Goal: Use online tool/utility: Utilize a website feature to perform a specific function

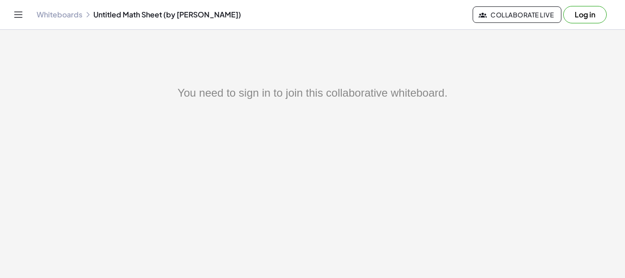
click at [66, 16] on link "Whiteboards" at bounding box center [60, 14] width 46 height 9
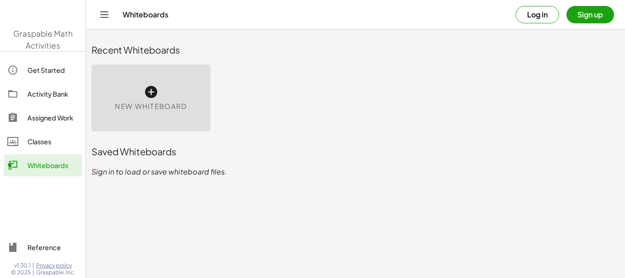
click at [152, 105] on span "New Whiteboard" at bounding box center [151, 106] width 72 height 11
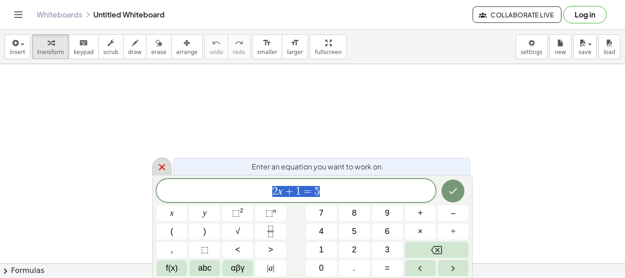
click at [158, 168] on icon at bounding box center [162, 167] width 11 height 11
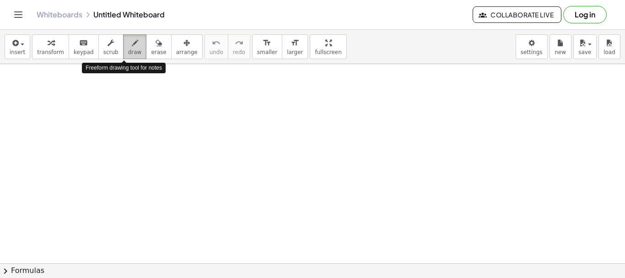
click at [128, 54] on span "draw" at bounding box center [135, 52] width 14 height 6
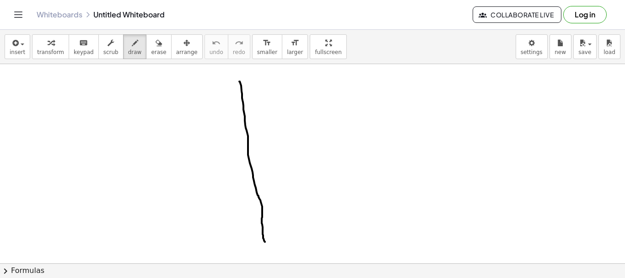
drag, startPoint x: 239, startPoint y: 81, endPoint x: 226, endPoint y: 122, distance: 42.4
click at [265, 241] on div at bounding box center [312, 263] width 625 height 398
drag, startPoint x: 219, startPoint y: 113, endPoint x: 323, endPoint y: 118, distance: 104.1
click at [323, 118] on div at bounding box center [312, 263] width 625 height 398
drag, startPoint x: 258, startPoint y: 96, endPoint x: 277, endPoint y: 107, distance: 22.8
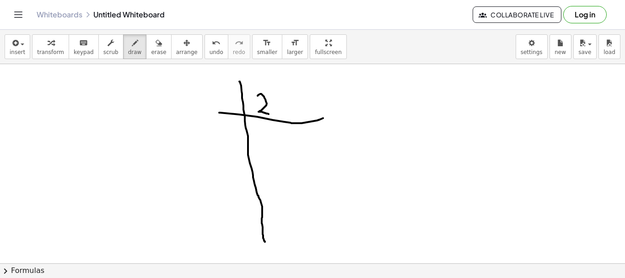
click at [268, 114] on div at bounding box center [312, 263] width 625 height 398
click at [283, 98] on div at bounding box center [312, 263] width 625 height 398
click at [304, 97] on div at bounding box center [312, 263] width 625 height 398
drag, startPoint x: 217, startPoint y: 94, endPoint x: 231, endPoint y: 106, distance: 17.9
click at [231, 106] on div at bounding box center [312, 263] width 625 height 398
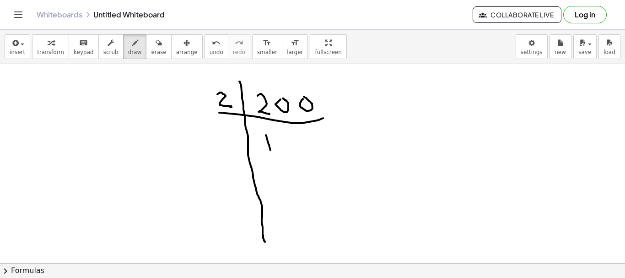
drag, startPoint x: 266, startPoint y: 135, endPoint x: 271, endPoint y: 150, distance: 15.8
click at [271, 150] on div at bounding box center [312, 263] width 625 height 398
click at [281, 142] on div at bounding box center [312, 263] width 625 height 398
click at [302, 135] on div at bounding box center [312, 263] width 625 height 398
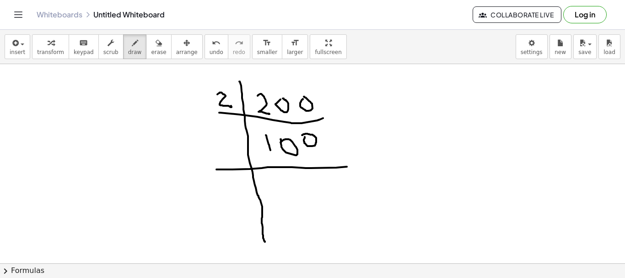
drag, startPoint x: 217, startPoint y: 169, endPoint x: 347, endPoint y: 167, distance: 130.5
click at [347, 167] on div at bounding box center [312, 263] width 625 height 398
drag, startPoint x: 227, startPoint y: 150, endPoint x: 326, endPoint y: 191, distance: 108.2
click at [238, 158] on div at bounding box center [312, 263] width 625 height 398
click at [299, 178] on div at bounding box center [312, 263] width 625 height 398
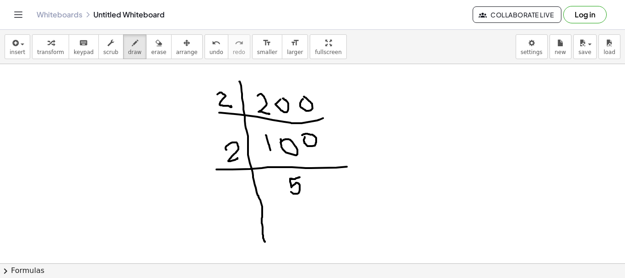
drag, startPoint x: 292, startPoint y: 179, endPoint x: 288, endPoint y: 190, distance: 11.7
click at [288, 190] on div at bounding box center [312, 263] width 625 height 398
drag, startPoint x: 312, startPoint y: 177, endPoint x: 287, endPoint y: 190, distance: 27.9
click at [312, 179] on div at bounding box center [312, 263] width 625 height 398
drag, startPoint x: 217, startPoint y: 209, endPoint x: 345, endPoint y: 197, distance: 128.8
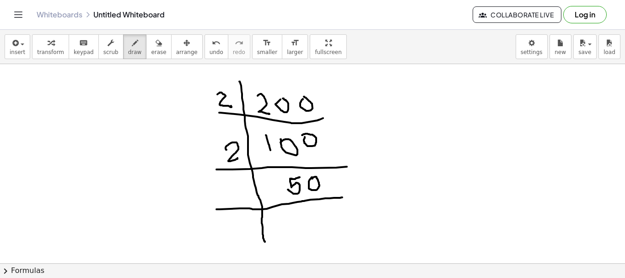
click at [345, 197] on div at bounding box center [312, 263] width 625 height 398
drag, startPoint x: 228, startPoint y: 185, endPoint x: 239, endPoint y: 199, distance: 17.5
click at [239, 199] on div at bounding box center [312, 263] width 625 height 398
drag, startPoint x: 293, startPoint y: 209, endPoint x: 324, endPoint y: 217, distance: 31.6
click at [306, 222] on div at bounding box center [312, 263] width 625 height 398
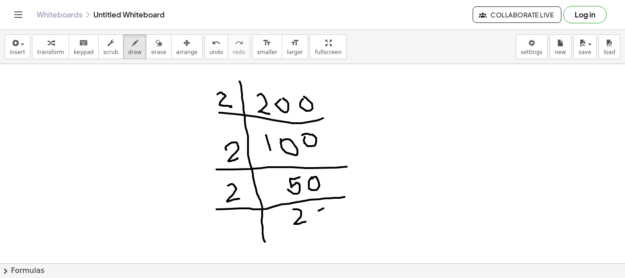
click at [325, 208] on div at bounding box center [312, 263] width 625 height 398
drag, startPoint x: 317, startPoint y: 212, endPoint x: 303, endPoint y: 230, distance: 23.2
click at [315, 223] on div at bounding box center [312, 263] width 625 height 398
drag, startPoint x: 233, startPoint y: 237, endPoint x: 337, endPoint y: 228, distance: 104.8
click at [337, 228] on div at bounding box center [312, 263] width 625 height 398
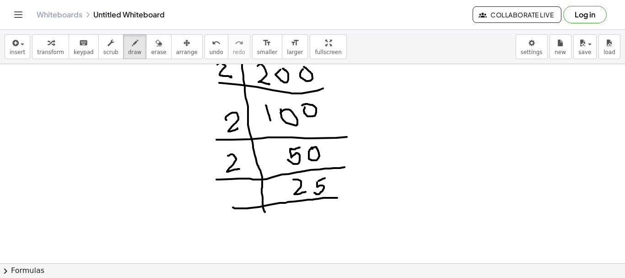
scroll to position [46, 0]
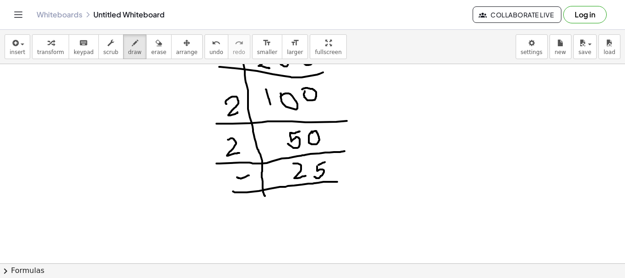
drag, startPoint x: 237, startPoint y: 177, endPoint x: 242, endPoint y: 178, distance: 4.6
click at [246, 176] on div at bounding box center [312, 217] width 625 height 398
drag, startPoint x: 238, startPoint y: 179, endPoint x: 243, endPoint y: 192, distance: 14.6
click at [243, 192] on div at bounding box center [312, 217] width 625 height 398
drag, startPoint x: 261, startPoint y: 191, endPoint x: 283, endPoint y: 217, distance: 34.5
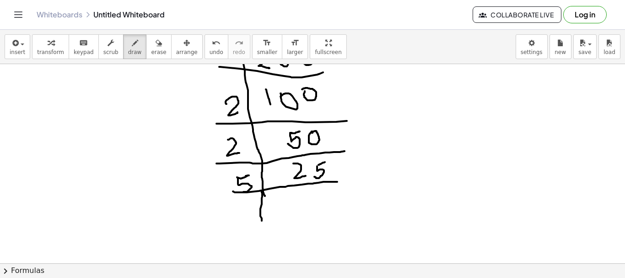
click at [263, 226] on div at bounding box center [312, 217] width 625 height 398
drag, startPoint x: 299, startPoint y: 195, endPoint x: 298, endPoint y: 201, distance: 6.6
click at [296, 205] on div at bounding box center [312, 217] width 625 height 398
drag, startPoint x: 301, startPoint y: 194, endPoint x: 299, endPoint y: 200, distance: 6.4
click at [312, 190] on div at bounding box center [312, 217] width 625 height 398
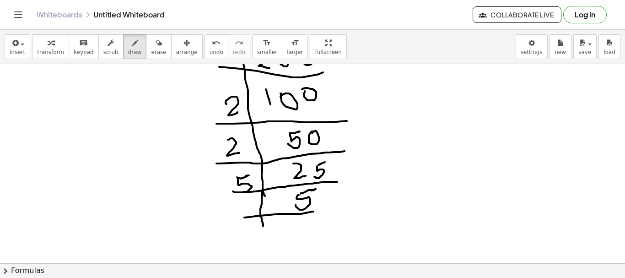
drag, startPoint x: 244, startPoint y: 217, endPoint x: 314, endPoint y: 212, distance: 69.4
click at [314, 212] on div at bounding box center [312, 217] width 625 height 398
click at [248, 202] on div at bounding box center [312, 217] width 625 height 398
drag, startPoint x: 241, startPoint y: 201, endPoint x: 290, endPoint y: 224, distance: 54.5
click at [239, 215] on div at bounding box center [312, 217] width 625 height 398
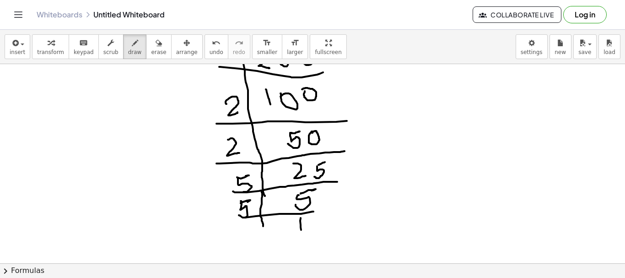
drag, startPoint x: 301, startPoint y: 218, endPoint x: 301, endPoint y: 230, distance: 11.9
click at [301, 230] on div at bounding box center [312, 217] width 625 height 398
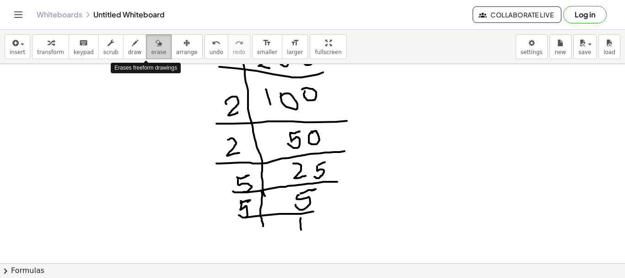
click at [152, 45] on div "button" at bounding box center [158, 42] width 15 height 11
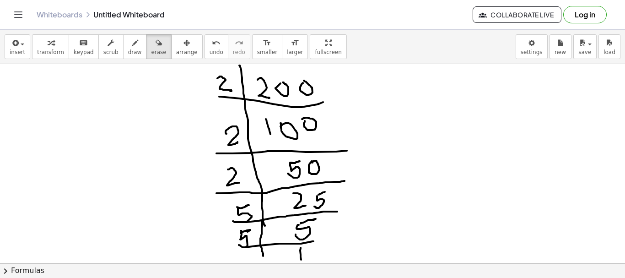
scroll to position [0, 0]
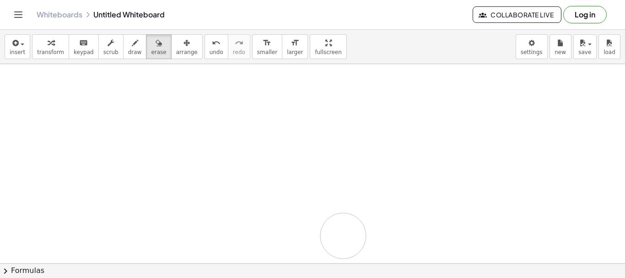
drag, startPoint x: 206, startPoint y: 145, endPoint x: 326, endPoint y: 109, distance: 125.4
click at [361, 235] on div at bounding box center [312, 263] width 625 height 398
click at [348, 181] on div at bounding box center [312, 263] width 625 height 398
drag, startPoint x: 326, startPoint y: 109, endPoint x: 208, endPoint y: 78, distance: 122.0
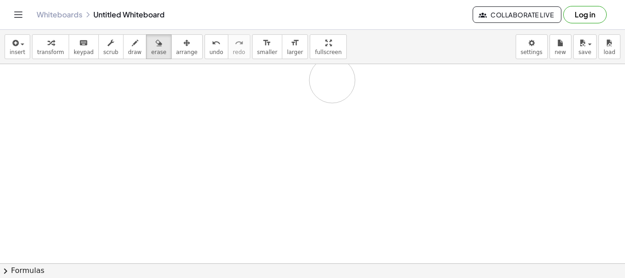
click at [299, 82] on div at bounding box center [312, 80] width 625 height 398
click at [129, 41] on div "button" at bounding box center [135, 42] width 14 height 11
drag, startPoint x: 188, startPoint y: 98, endPoint x: 217, endPoint y: 119, distance: 34.8
click at [190, 117] on div at bounding box center [312, 80] width 625 height 398
drag, startPoint x: 202, startPoint y: 112, endPoint x: 202, endPoint y: 126, distance: 14.7
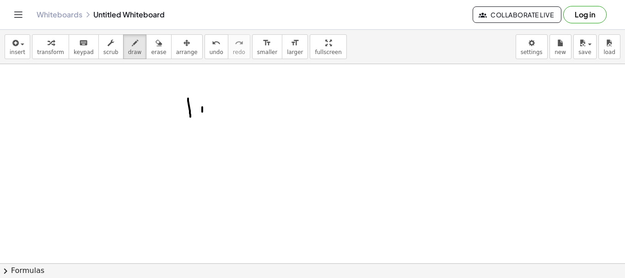
click at [202, 126] on div at bounding box center [312, 80] width 625 height 398
drag, startPoint x: 215, startPoint y: 99, endPoint x: 235, endPoint y: 115, distance: 25.7
click at [235, 115] on div at bounding box center [312, 80] width 625 height 398
drag, startPoint x: 248, startPoint y: 112, endPoint x: 253, endPoint y: 99, distance: 13.9
click at [244, 125] on div at bounding box center [312, 80] width 625 height 398
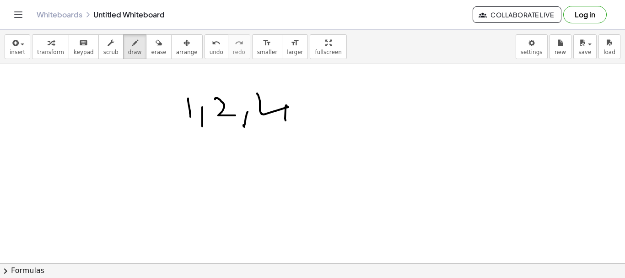
drag, startPoint x: 258, startPoint y: 95, endPoint x: 290, endPoint y: 118, distance: 39.3
click at [286, 122] on div at bounding box center [312, 80] width 625 height 398
drag, startPoint x: 304, startPoint y: 119, endPoint x: 299, endPoint y: 125, distance: 8.7
click at [300, 128] on div at bounding box center [312, 80] width 625 height 398
drag, startPoint x: 319, startPoint y: 94, endPoint x: 330, endPoint y: 92, distance: 11.6
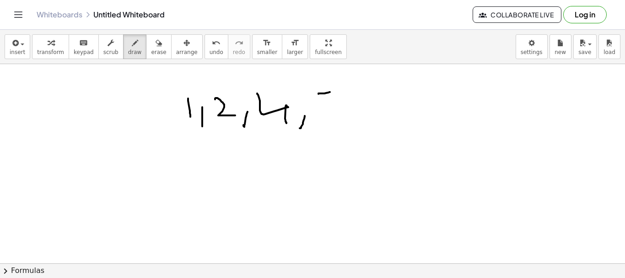
click at [330, 92] on div at bounding box center [312, 80] width 625 height 398
drag, startPoint x: 319, startPoint y: 92, endPoint x: 317, endPoint y: 119, distance: 27.1
click at [317, 119] on div at bounding box center [312, 80] width 625 height 398
drag, startPoint x: 342, startPoint y: 119, endPoint x: 339, endPoint y: 135, distance: 16.3
click at [339, 137] on div at bounding box center [312, 80] width 625 height 398
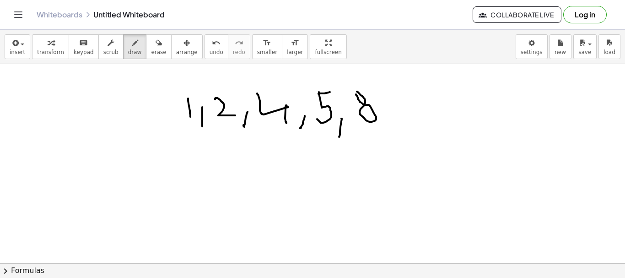
drag, startPoint x: 358, startPoint y: 98, endPoint x: 365, endPoint y: 102, distance: 8.6
click at [357, 93] on div at bounding box center [312, 80] width 625 height 398
drag, startPoint x: 394, startPoint y: 121, endPoint x: 391, endPoint y: 136, distance: 14.6
click at [391, 135] on div at bounding box center [312, 80] width 625 height 398
drag, startPoint x: 415, startPoint y: 99, endPoint x: 422, endPoint y: 118, distance: 19.7
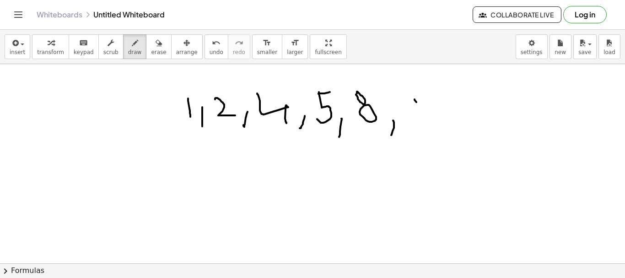
click at [421, 119] on div at bounding box center [312, 80] width 625 height 398
drag, startPoint x: 439, startPoint y: 96, endPoint x: 464, endPoint y: 103, distance: 26.4
click at [441, 97] on div at bounding box center [312, 80] width 625 height 398
drag, startPoint x: 465, startPoint y: 103, endPoint x: 471, endPoint y: 111, distance: 9.5
click at [463, 120] on div at bounding box center [312, 80] width 625 height 398
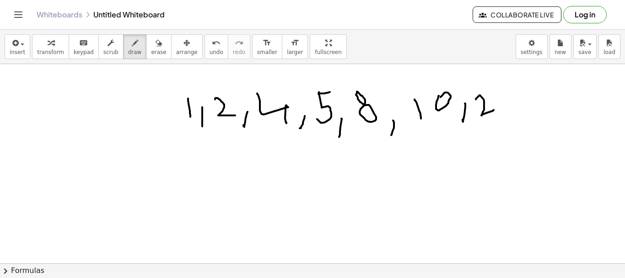
drag, startPoint x: 476, startPoint y: 99, endPoint x: 501, endPoint y: 98, distance: 25.2
click at [494, 108] on div at bounding box center [312, 80] width 625 height 398
click at [502, 95] on div at bounding box center [312, 80] width 625 height 398
drag, startPoint x: 529, startPoint y: 99, endPoint x: 499, endPoint y: 130, distance: 43.4
click at [522, 113] on div at bounding box center [312, 80] width 625 height 398
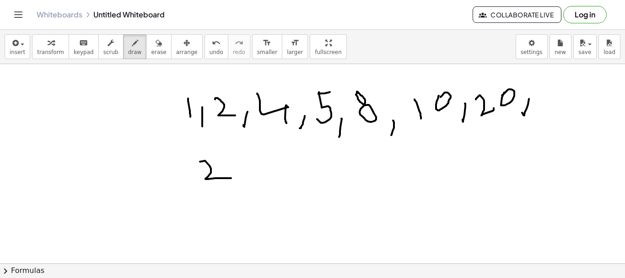
drag, startPoint x: 200, startPoint y: 162, endPoint x: 236, endPoint y: 164, distance: 36.3
click at [229, 175] on div at bounding box center [312, 80] width 625 height 398
drag
click at [233, 180] on div at bounding box center [312, 80] width 625 height 398
click at [251, 159] on div at bounding box center [312, 80] width 625 height 398
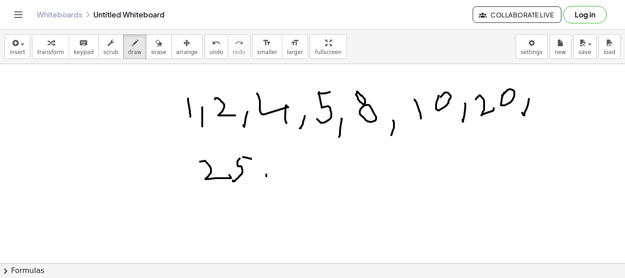
click at [264, 183] on div at bounding box center [312, 80] width 625 height 398
click at [298, 175] on div at bounding box center [312, 80] width 625 height 398
click at [305, 156] on div at bounding box center [312, 80] width 625 height 398
click at [335, 178] on div at bounding box center [312, 80] width 625 height 398
click at [386, 143] on div at bounding box center [312, 80] width 625 height 398
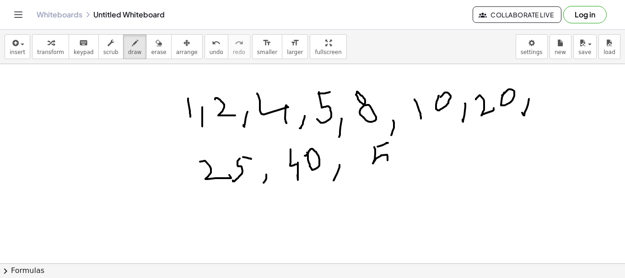
click at [352, 166] on div at bounding box center [312, 80] width 625 height 398
click at [387, 146] on div at bounding box center [312, 80] width 625 height 398
click at [427, 166] on div at bounding box center [312, 80] width 625 height 398
click at [441, 153] on div at bounding box center [312, 80] width 625 height 398
click at [445, 145] on div at bounding box center [312, 80] width 625 height 398
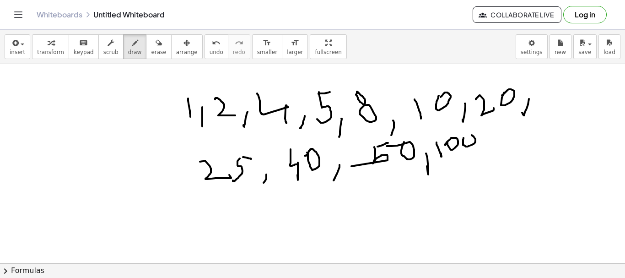
click at [461, 141] on div at bounding box center [312, 80] width 625 height 398
click at [487, 154] on div at bounding box center [312, 80] width 625 height 398
click at [511, 152] on div at bounding box center [312, 80] width 625 height 398
click at [522, 141] on div at bounding box center [312, 80] width 625 height 398
click at [540, 136] on div at bounding box center [312, 80] width 625 height 398
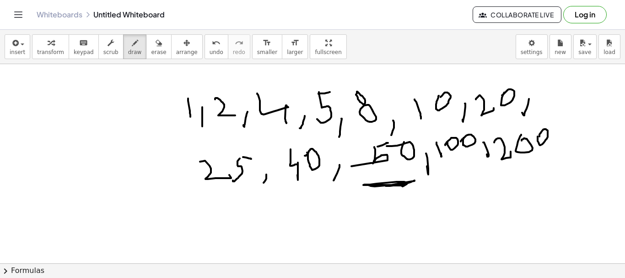
click at [399, 185] on div at bounding box center [312, 80] width 625 height 398
click at [221, 193] on div at bounding box center [312, 80] width 625 height 398
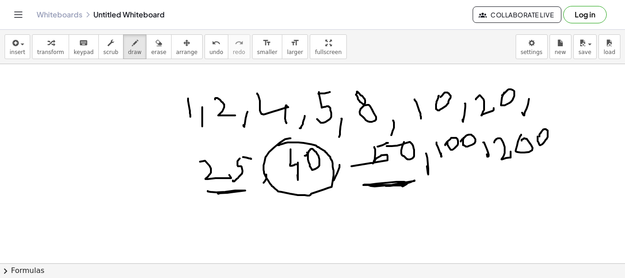
click at [278, 146] on div at bounding box center [312, 80] width 625 height 398
